Goal: Information Seeking & Learning: Compare options

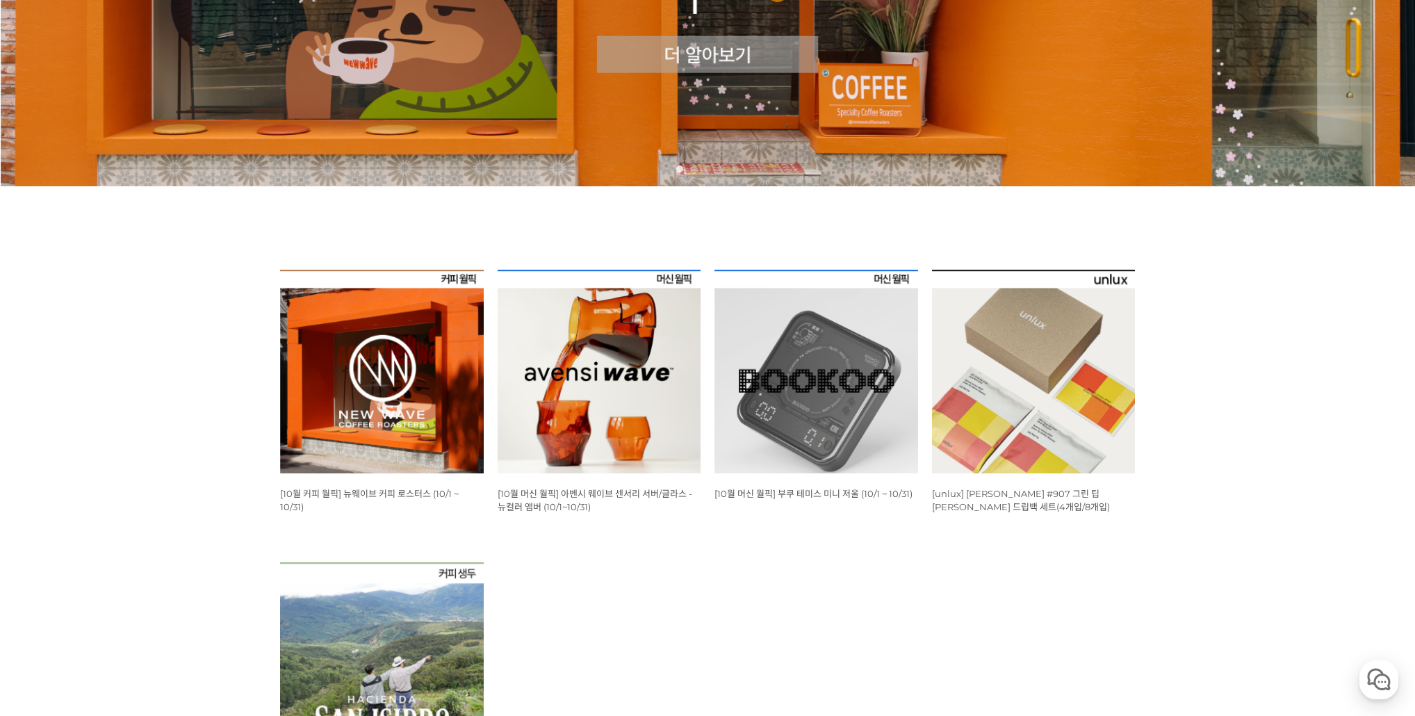
scroll to position [389, 0]
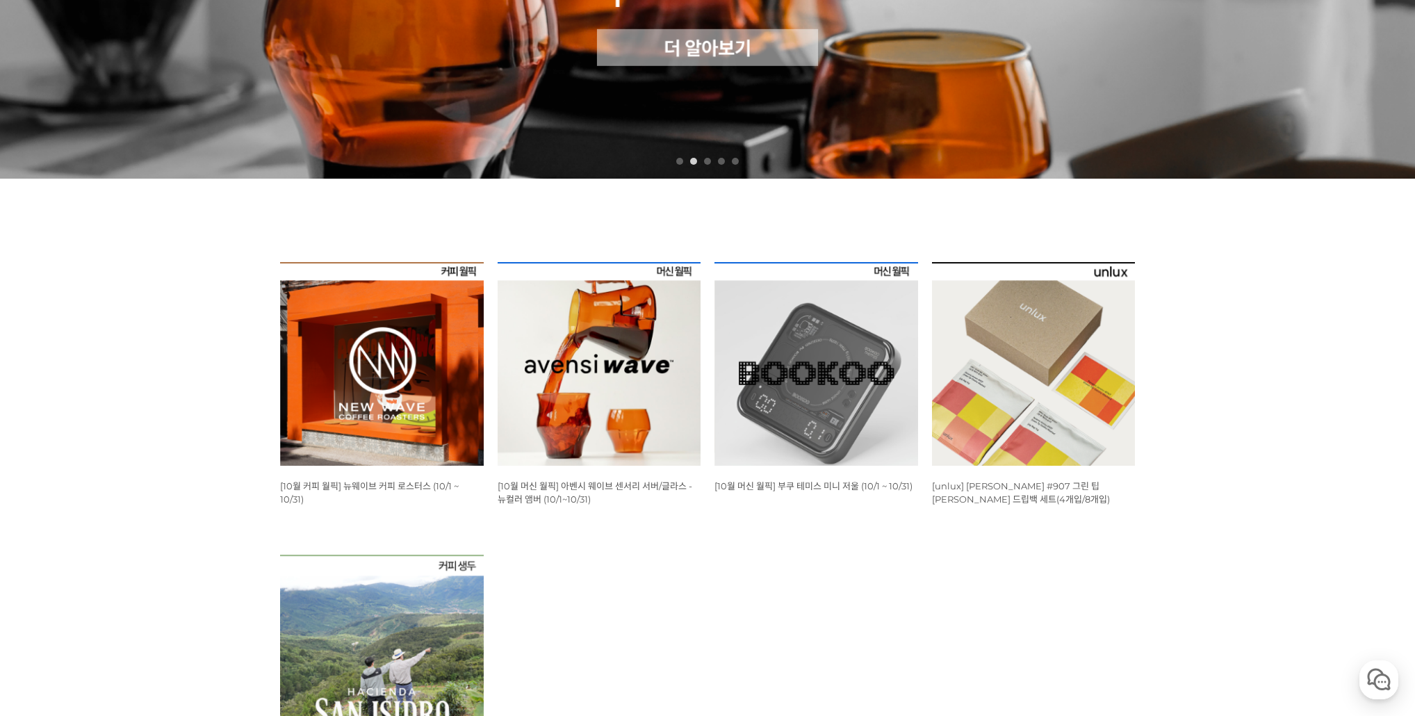
click at [595, 409] on img at bounding box center [599, 364] width 204 height 204
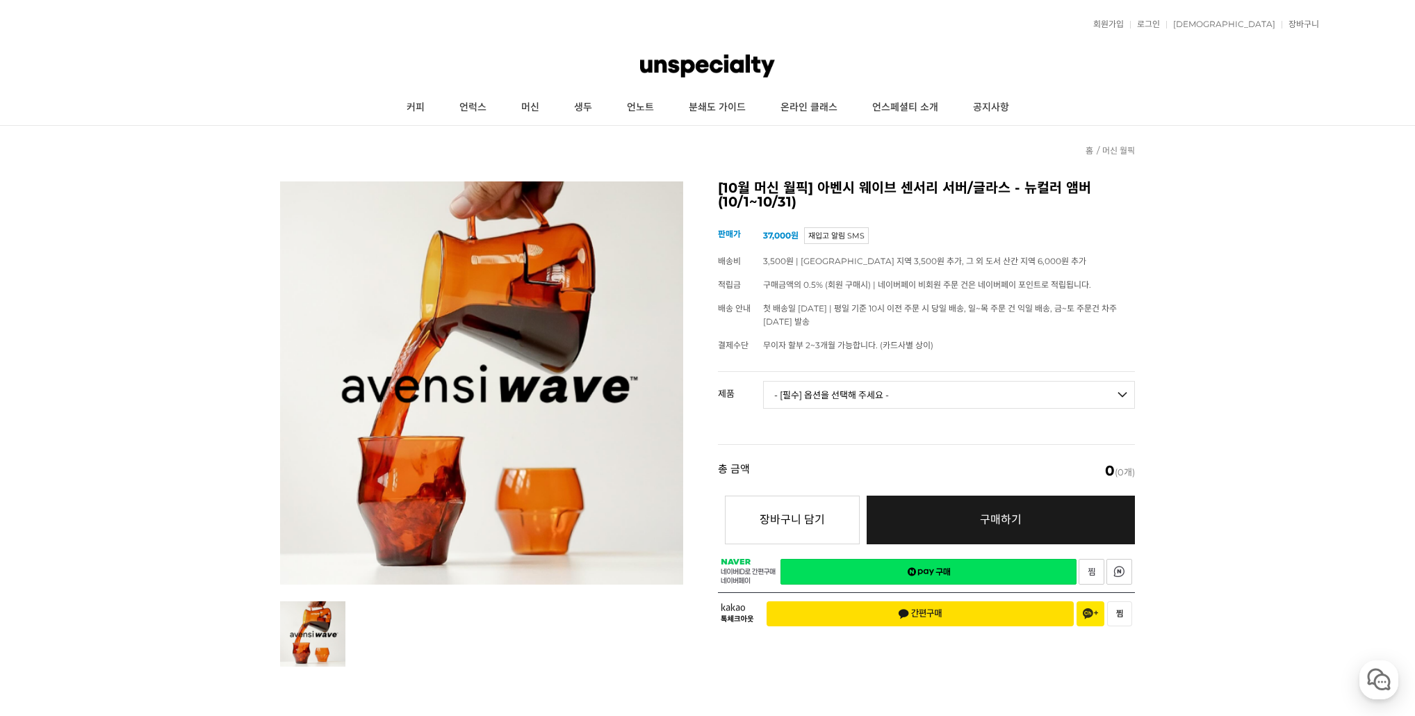
click at [921, 397] on select "- [필수] 옵션을 선택해 주세요 - ------------------- 웨이브 앰버 3종 세트 사이클론 센서리 서버 앰버 [품절] 알토 글라…" at bounding box center [949, 395] width 372 height 28
click at [924, 393] on select "- [필수] 옵션을 선택해 주세요 - ------------------- 웨이브 앰버 3종 세트 사이클론 센서리 서버 앰버 [품절] 알토 글라…" at bounding box center [949, 395] width 372 height 28
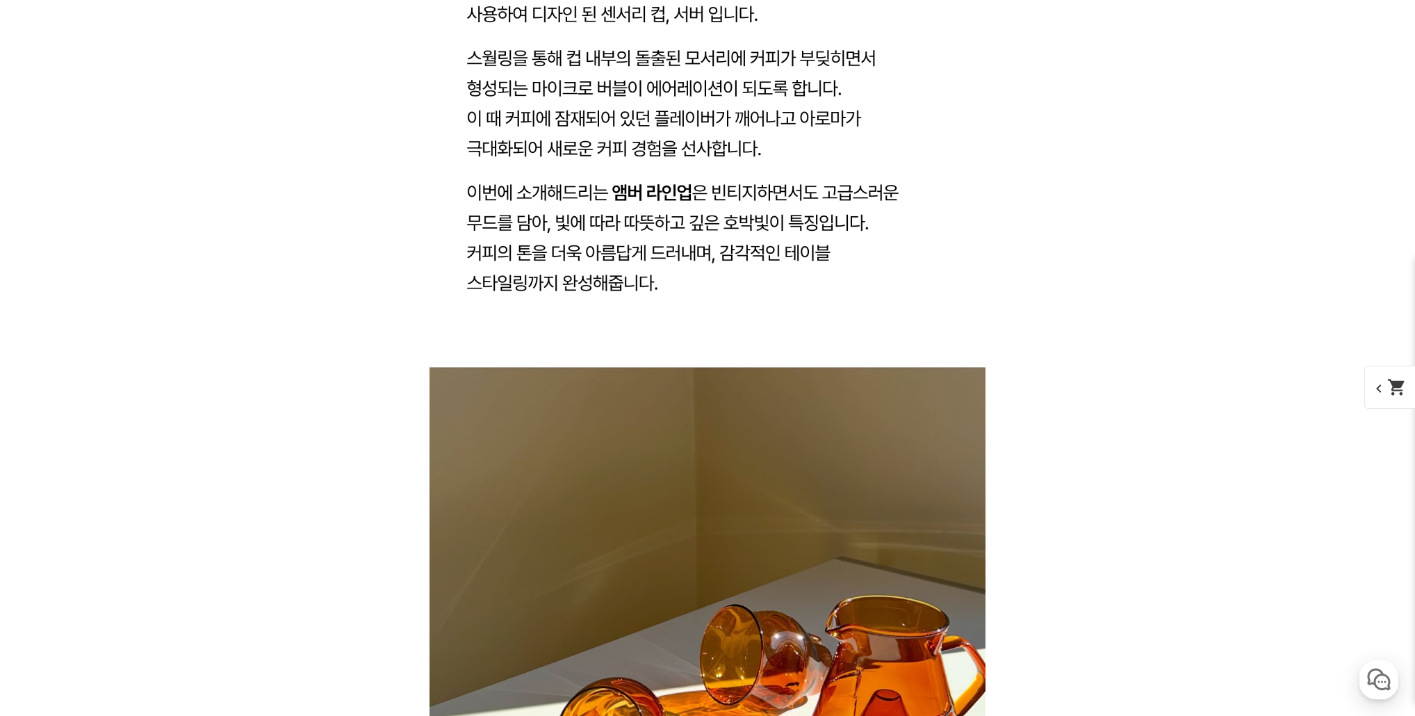
scroll to position [2057, 0]
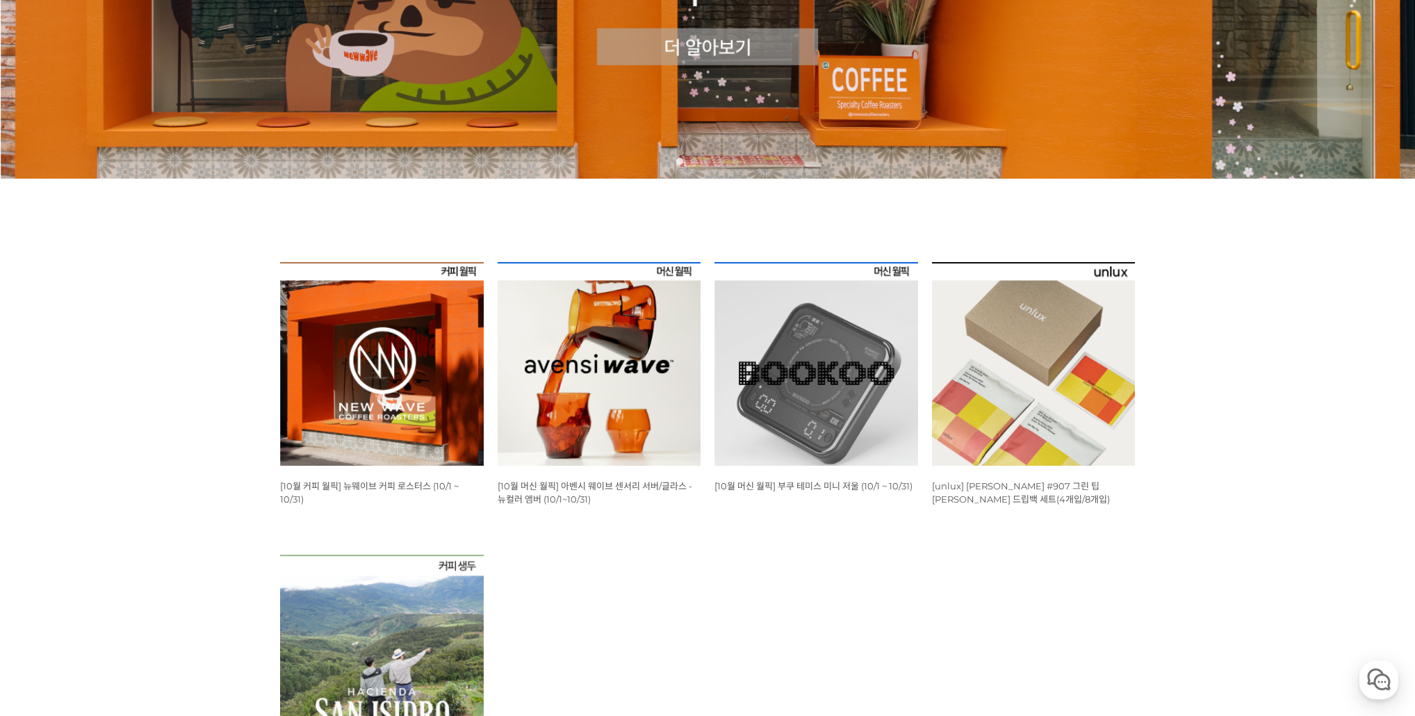
click at [772, 343] on img at bounding box center [816, 364] width 204 height 204
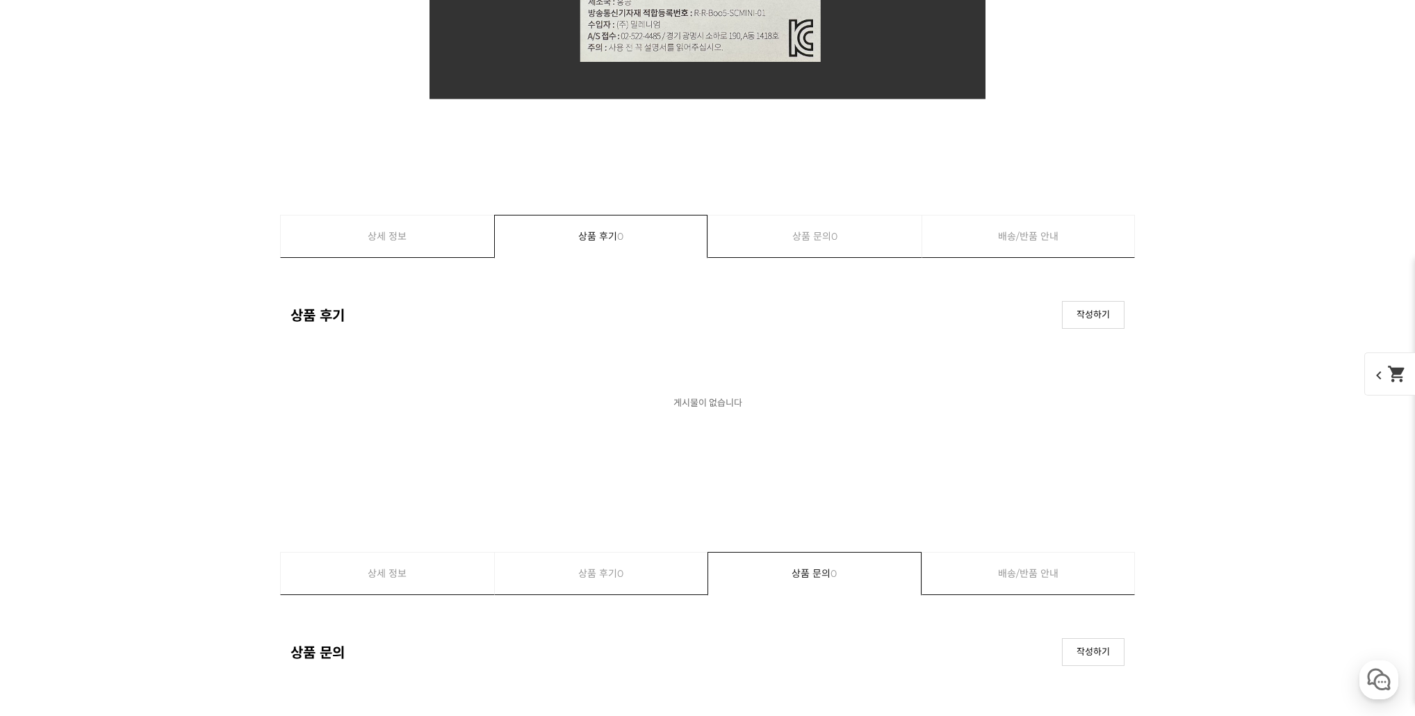
scroll to position [13173, 0]
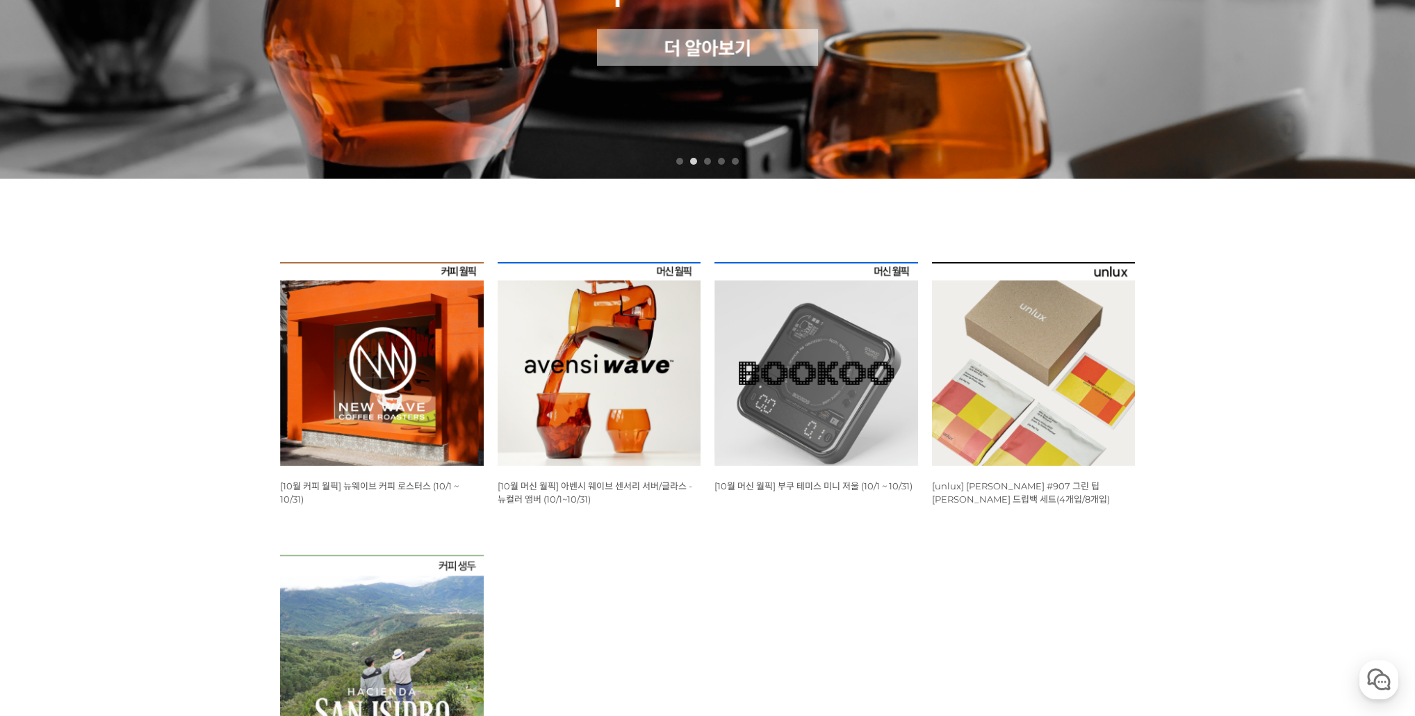
click at [986, 308] on img at bounding box center [1034, 364] width 204 height 204
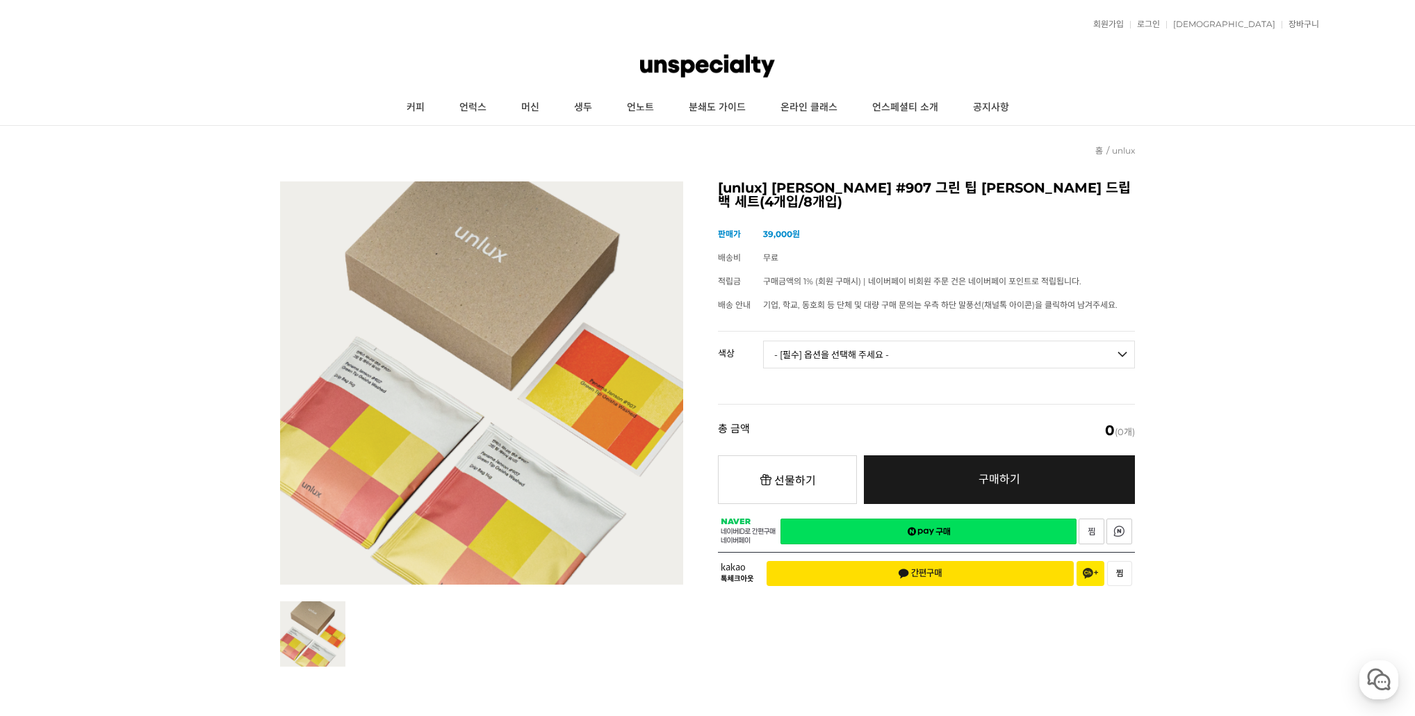
click at [826, 353] on select "- [필수] 옵션을 선택해 주세요 - ------------------- 파나마 잰슨 #907 Standard(4p) 파나마 잰슨 #907 D…" at bounding box center [949, 354] width 372 height 28
click at [763, 340] on select "- [필수] 옵션을 선택해 주세요 - ------------------- 파나마 잰슨 #907 Standard(4p) 파나마 잰슨 #907 D…" at bounding box center [949, 354] width 372 height 28
select select "*"
